Goal: Transaction & Acquisition: Purchase product/service

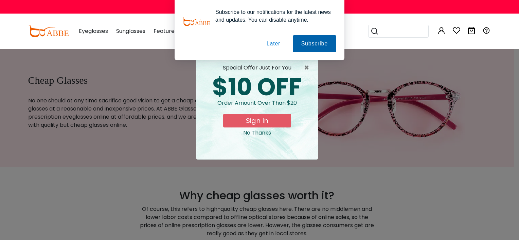
click at [272, 42] on button "Later" at bounding box center [273, 43] width 31 height 17
click at [306, 69] on span "×" at bounding box center [308, 68] width 8 height 8
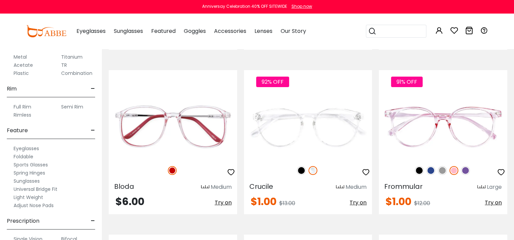
scroll to position [353, 0]
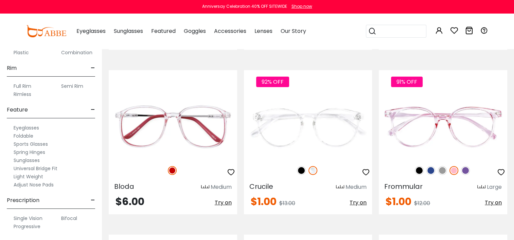
click at [27, 225] on label "Progressive" at bounding box center [27, 227] width 27 height 8
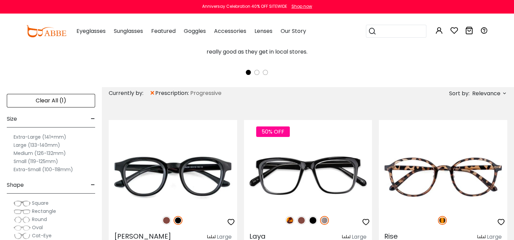
scroll to position [184, 0]
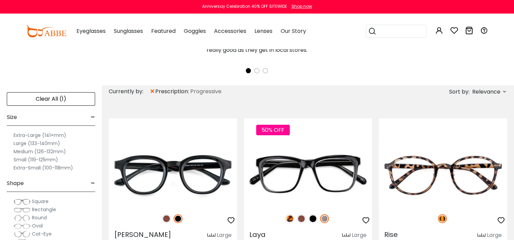
click at [26, 152] on label "Medium (126-132mm)" at bounding box center [40, 152] width 52 height 8
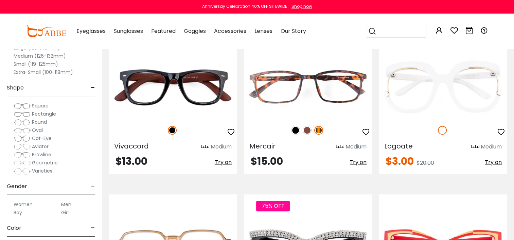
scroll to position [957, 0]
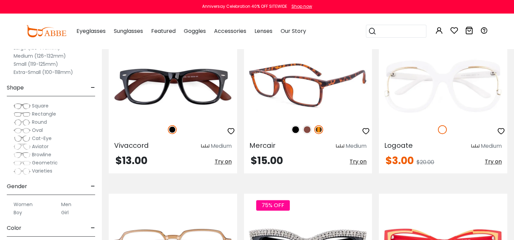
click at [307, 129] on img at bounding box center [307, 129] width 9 height 9
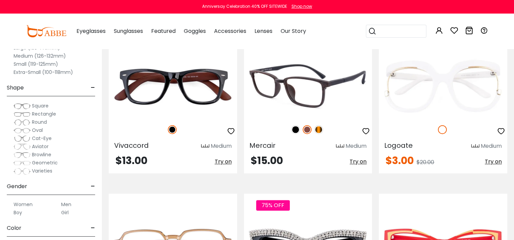
click at [318, 129] on img at bounding box center [318, 129] width 9 height 9
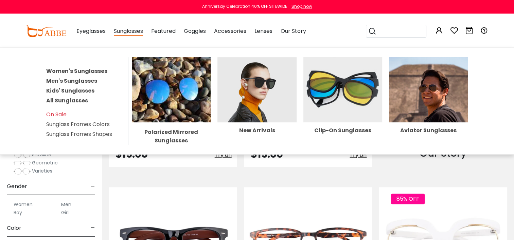
scroll to position [799, 0]
click at [77, 97] on link "All Sunglasses" at bounding box center [67, 101] width 42 height 8
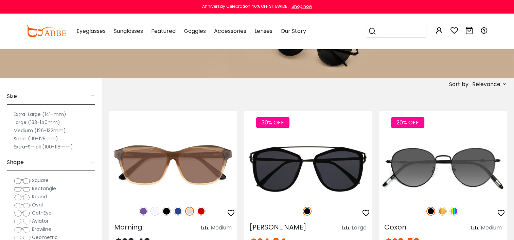
scroll to position [83, 0]
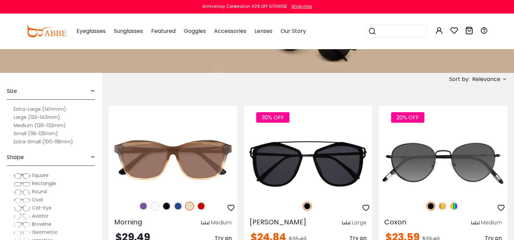
click at [24, 127] on label "Medium (126-132mm)" at bounding box center [40, 126] width 52 height 8
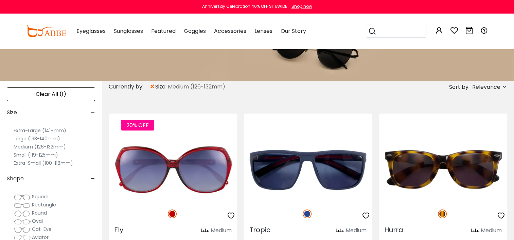
scroll to position [76, 0]
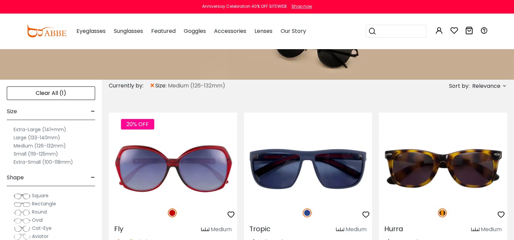
click at [23, 137] on label "Large (133-140mm)" at bounding box center [37, 138] width 47 height 8
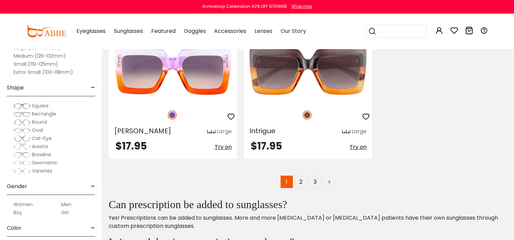
scroll to position [3329, 0]
